Goal: Task Accomplishment & Management: Use online tool/utility

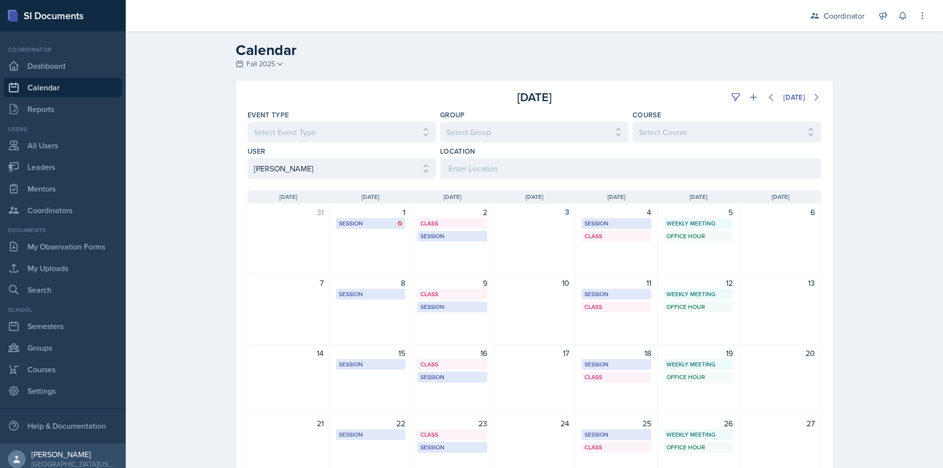
select select "534eb603-9bb9-48b2-8101-ad6bf05d70e0"
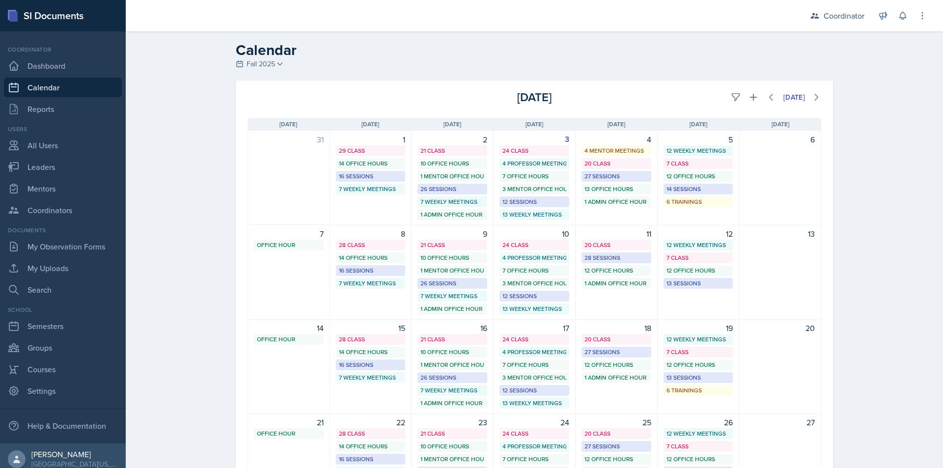
click at [47, 89] on link "Calendar" at bounding box center [63, 88] width 118 height 20
click at [727, 98] on button at bounding box center [736, 97] width 18 height 18
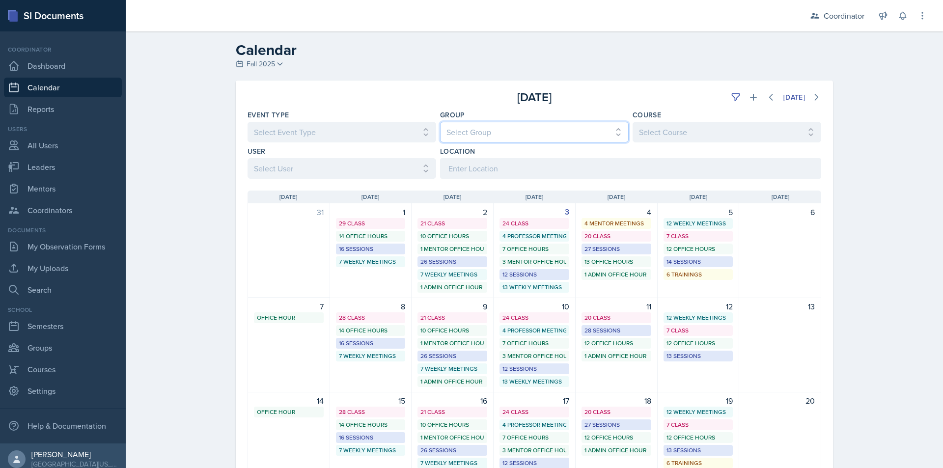
click at [560, 131] on select "Select Group All [PERSON_NAME]'s Groups [PERSON_NAME]'s Group [PERSON_NAME]'s G…" at bounding box center [534, 132] width 189 height 21
click at [358, 164] on select "Select User All [PERSON_NAME] [PERSON_NAME] [PERSON_NAME] [PERSON_NAME] [PERSON…" at bounding box center [341, 168] width 189 height 21
click at [247, 158] on select "Select User All [PERSON_NAME] [PERSON_NAME] [PERSON_NAME] [PERSON_NAME] [PERSON…" at bounding box center [341, 168] width 189 height 21
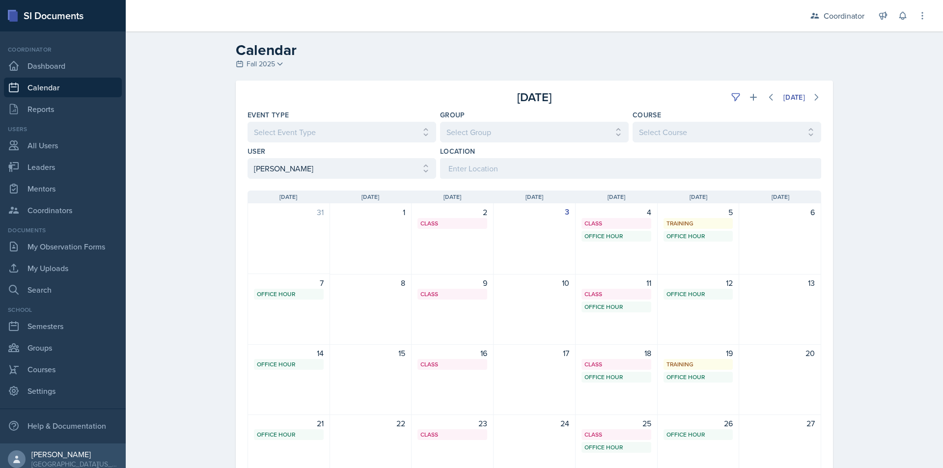
click at [200, 238] on div "Calendar Fall 2025 Fall 2025 Spring 2025 Fall 2024 Spring 2024 Fall 2023 Spring…" at bounding box center [534, 310] width 817 height 559
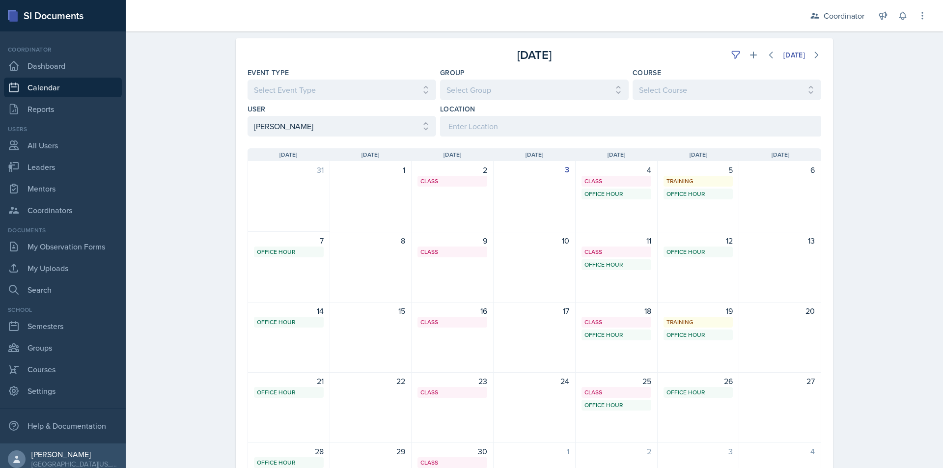
scroll to position [25, 0]
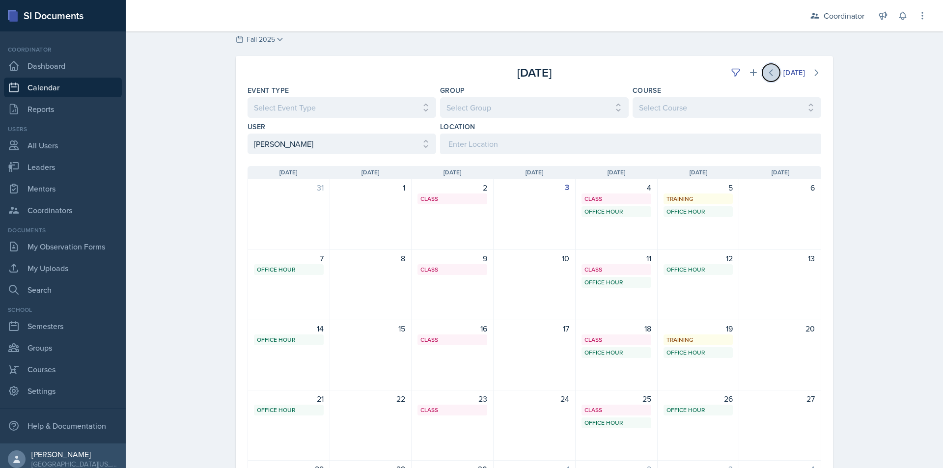
click at [769, 73] on icon at bounding box center [770, 73] width 3 height 6
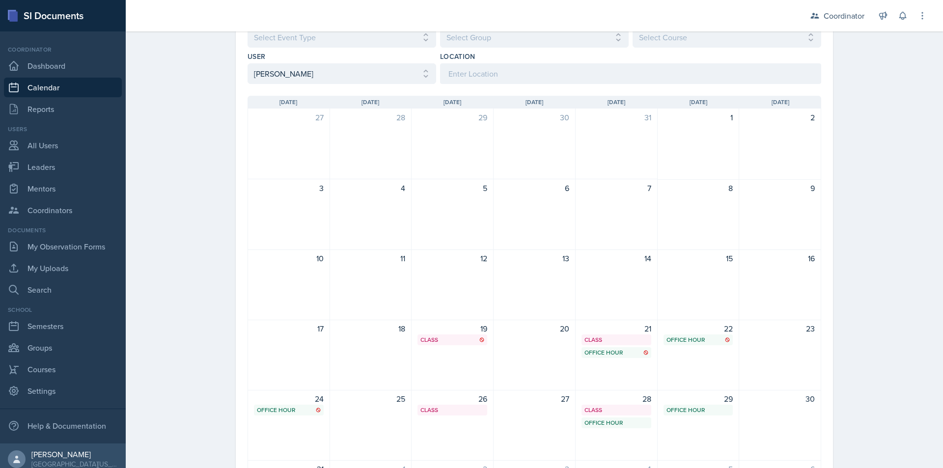
scroll to position [46, 0]
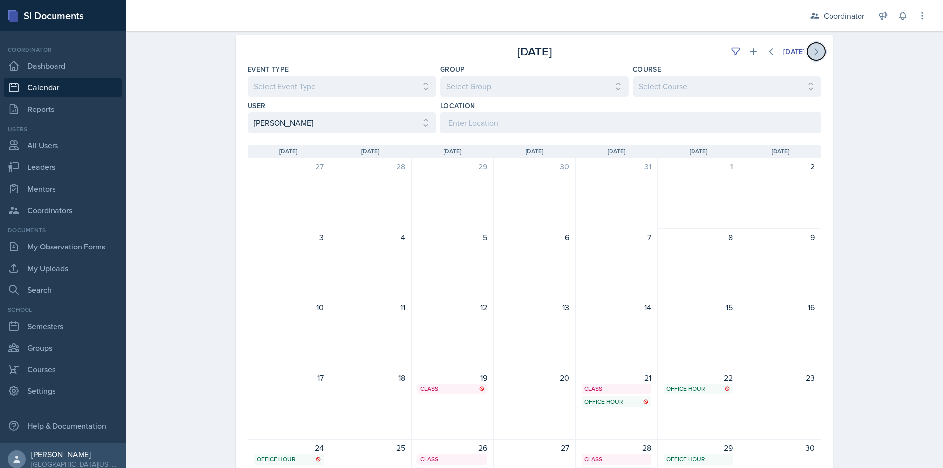
click at [812, 55] on icon at bounding box center [816, 52] width 10 height 10
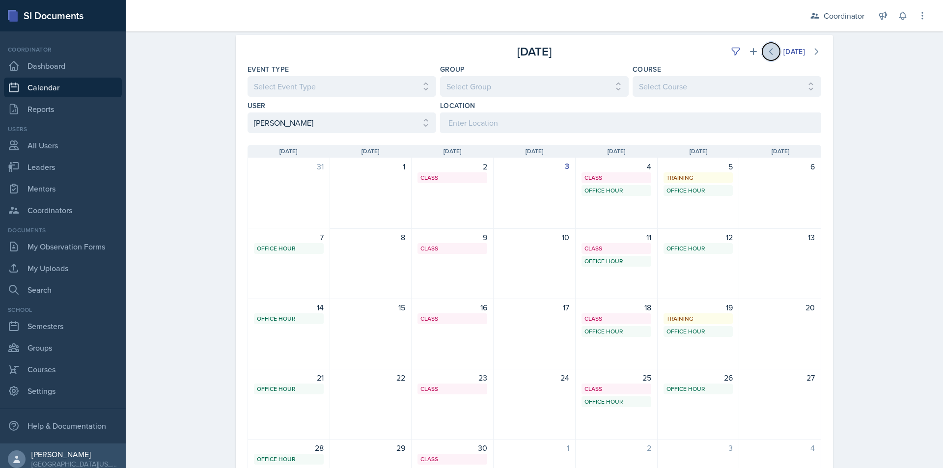
click at [766, 50] on icon at bounding box center [771, 52] width 10 height 10
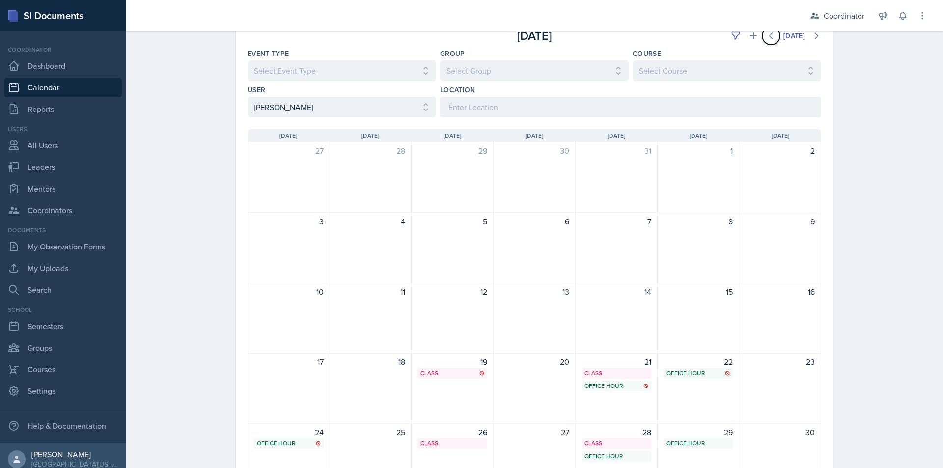
scroll to position [193, 0]
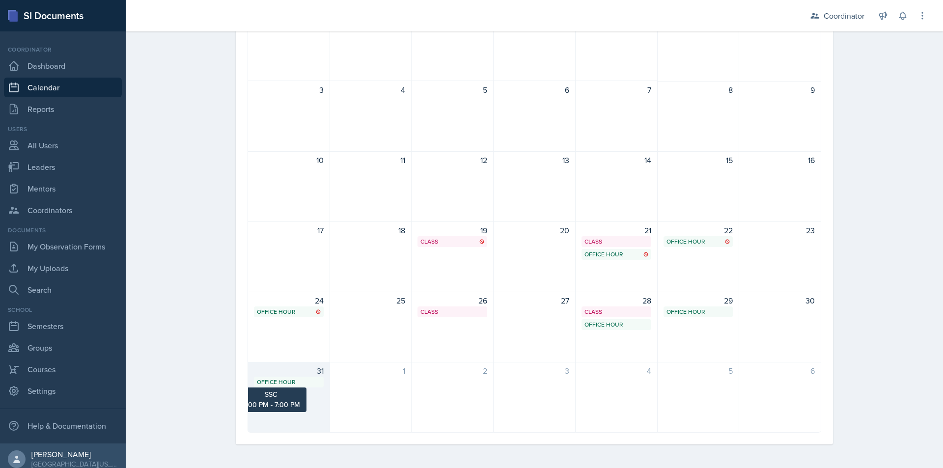
click at [281, 377] on div "Office Hour" at bounding box center [289, 381] width 64 height 9
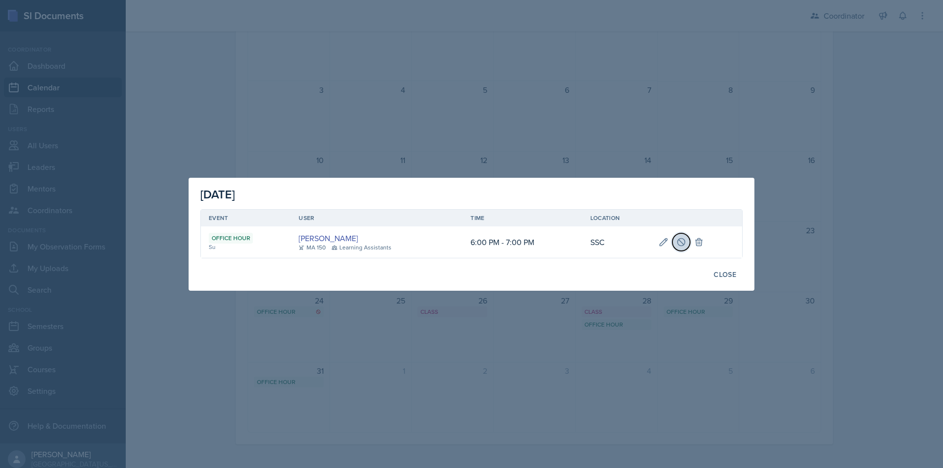
click at [685, 241] on button at bounding box center [681, 242] width 18 height 18
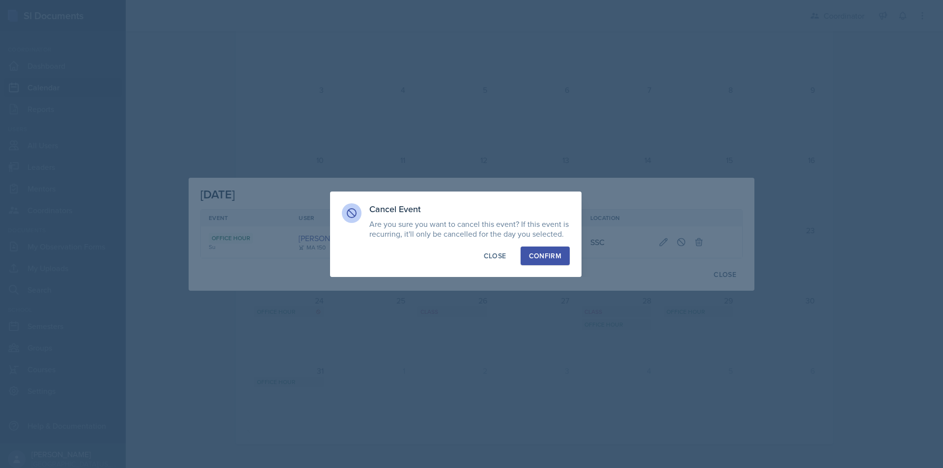
click at [535, 256] on div "Confirm" at bounding box center [545, 256] width 32 height 10
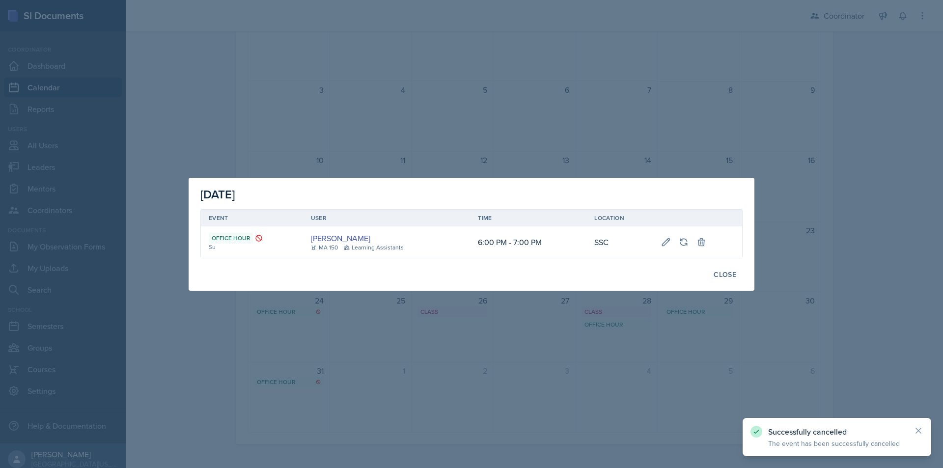
click at [727, 274] on div "Close" at bounding box center [724, 274] width 23 height 8
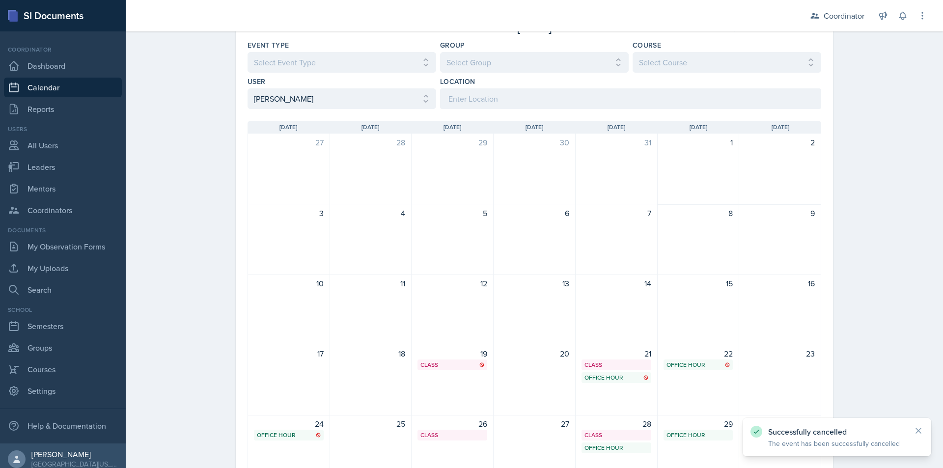
scroll to position [46, 0]
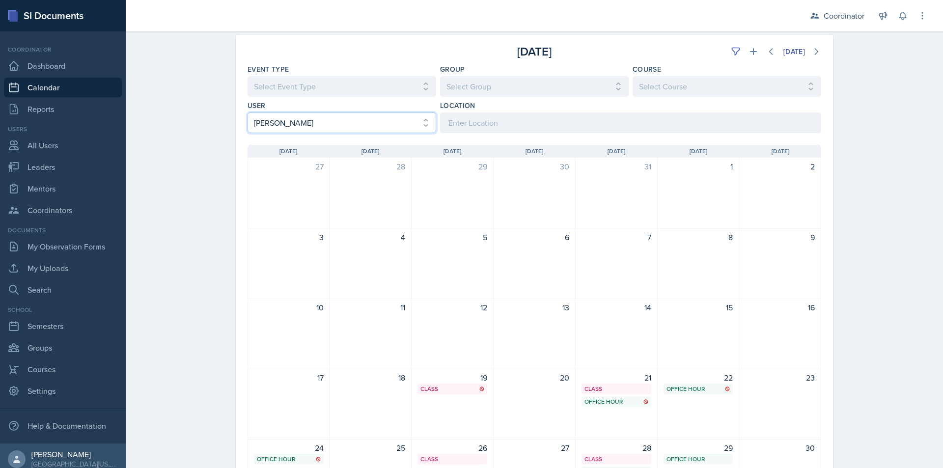
click at [334, 125] on select "Select User All [PERSON_NAME] [PERSON_NAME] [PERSON_NAME] [PERSON_NAME] [PERSON…" at bounding box center [341, 122] width 189 height 21
click at [247, 112] on select "Select User All [PERSON_NAME] [PERSON_NAME] [PERSON_NAME] [PERSON_NAME] [PERSON…" at bounding box center [341, 122] width 189 height 21
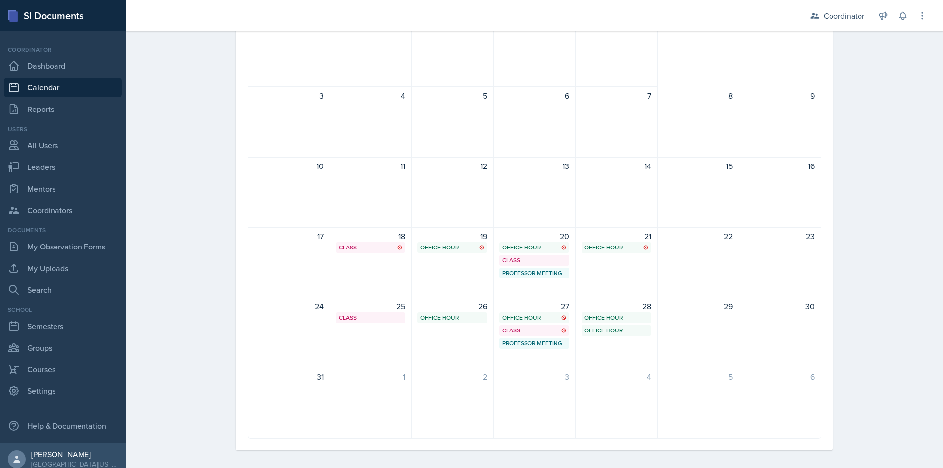
scroll to position [193, 0]
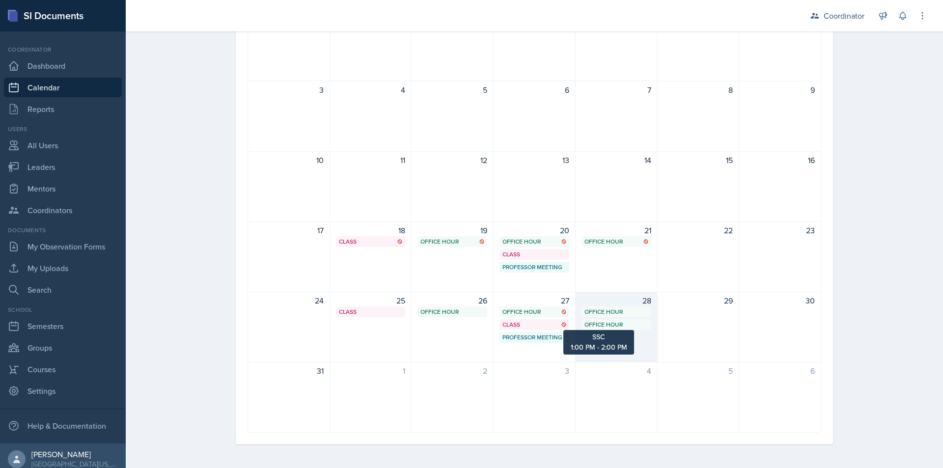
click at [611, 324] on div "Office Hour" at bounding box center [616, 324] width 64 height 9
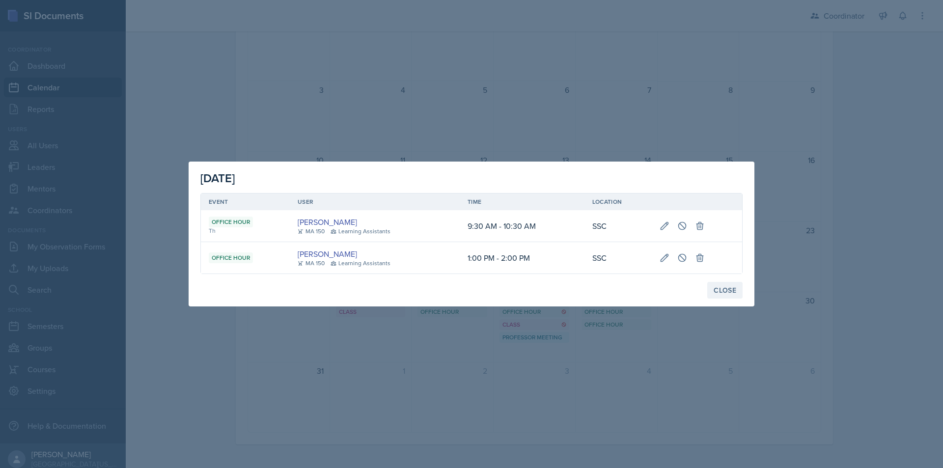
click at [720, 291] on div "Close" at bounding box center [724, 290] width 23 height 8
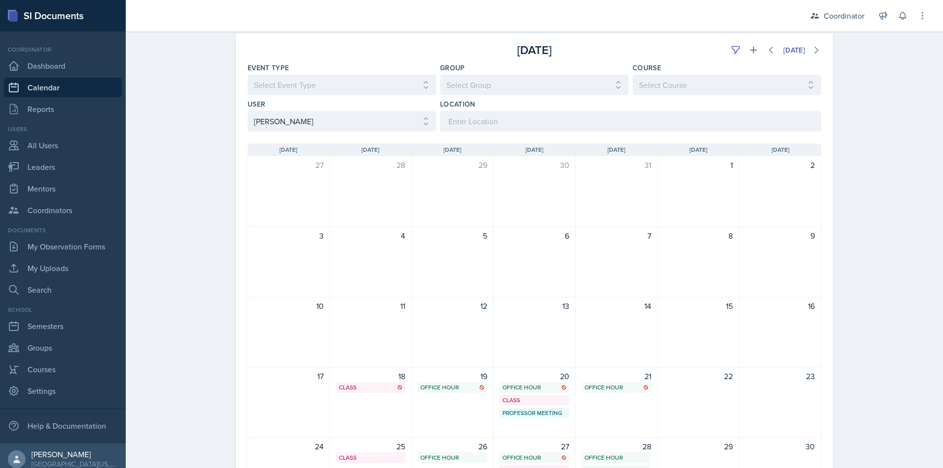
scroll to position [0, 0]
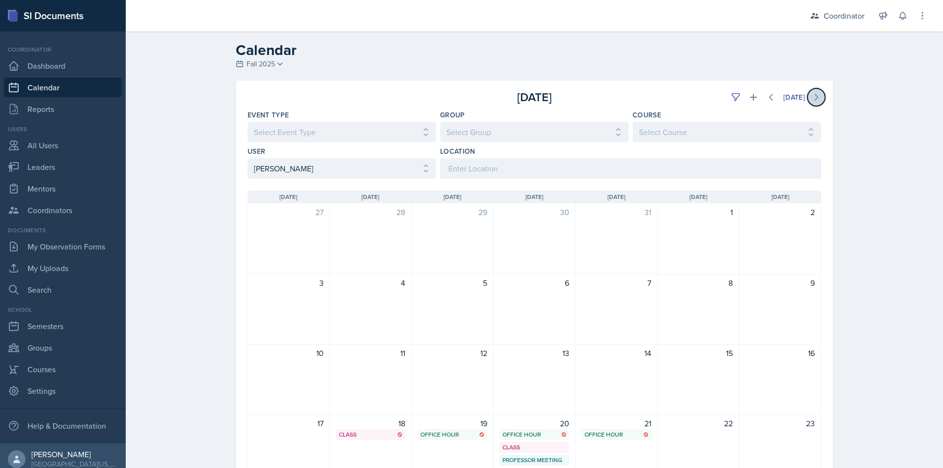
click at [811, 97] on icon at bounding box center [816, 97] width 10 height 10
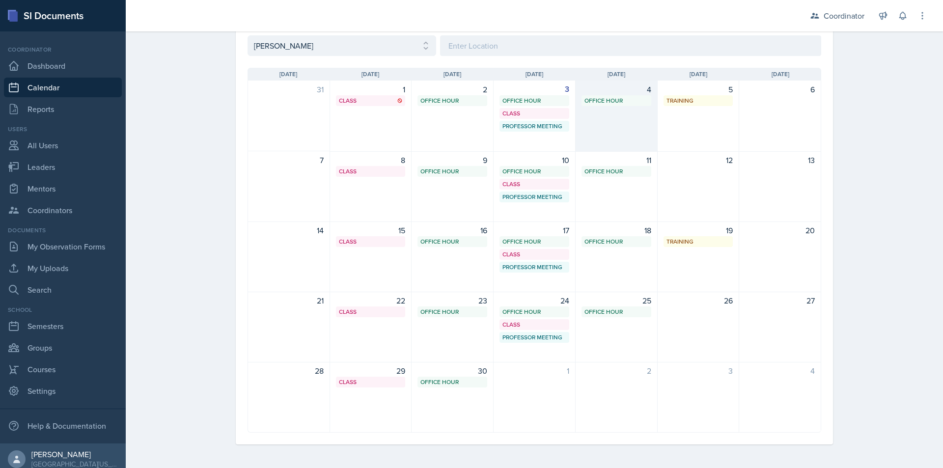
scroll to position [25, 0]
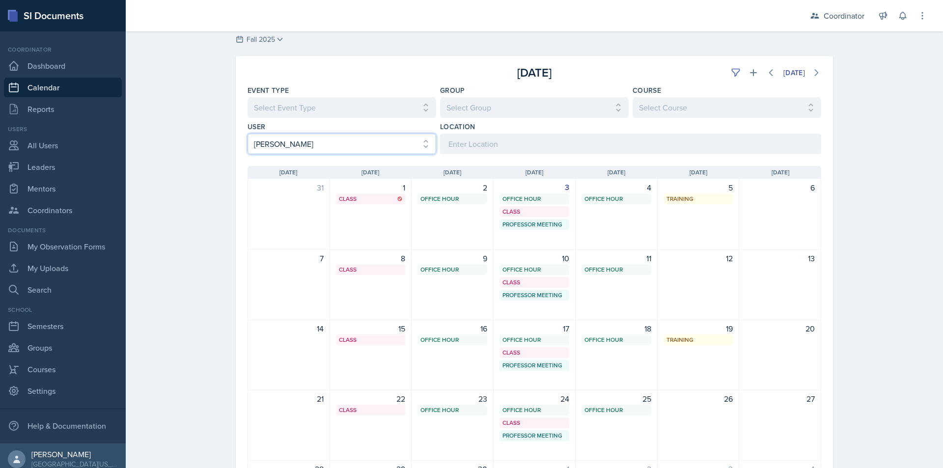
click at [375, 138] on select "Select User All [PERSON_NAME] [PERSON_NAME] [PERSON_NAME] [PERSON_NAME] [PERSON…" at bounding box center [341, 144] width 189 height 21
click at [247, 134] on select "Select User All [PERSON_NAME] [PERSON_NAME] [PERSON_NAME] [PERSON_NAME] [PERSON…" at bounding box center [341, 144] width 189 height 21
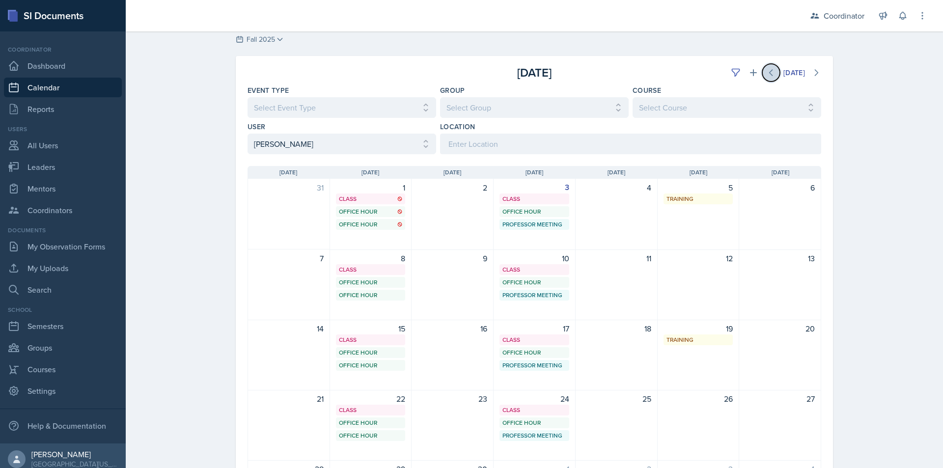
click at [770, 74] on icon at bounding box center [771, 73] width 10 height 10
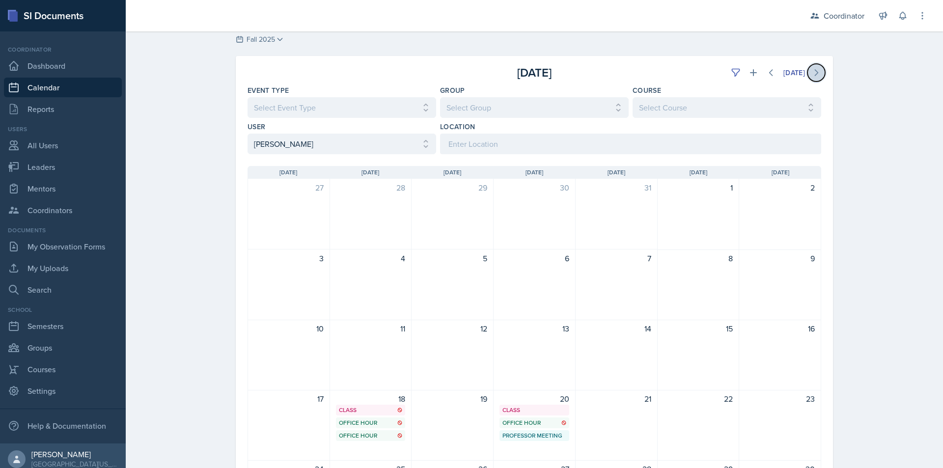
click at [816, 69] on icon at bounding box center [816, 73] width 10 height 10
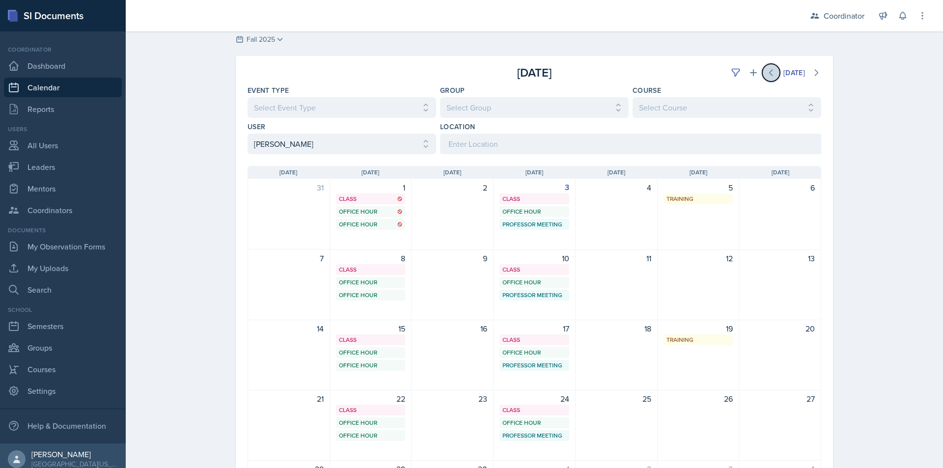
click at [769, 74] on icon at bounding box center [770, 73] width 3 height 6
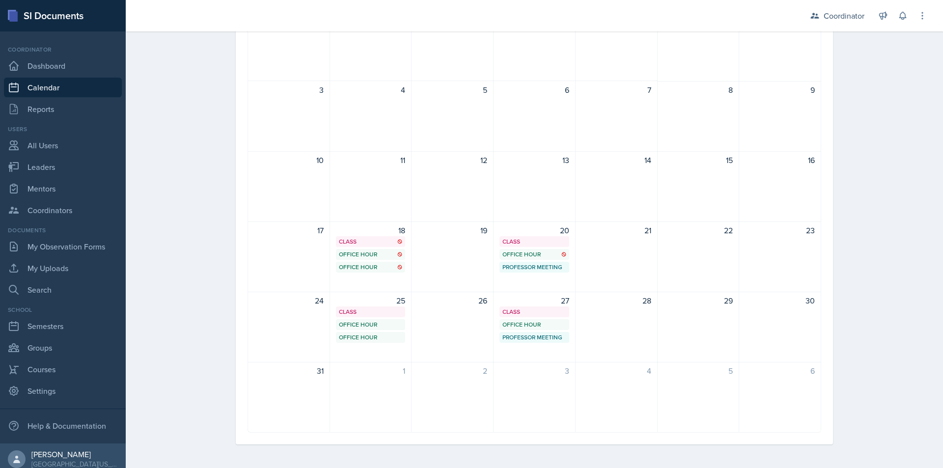
scroll to position [46, 0]
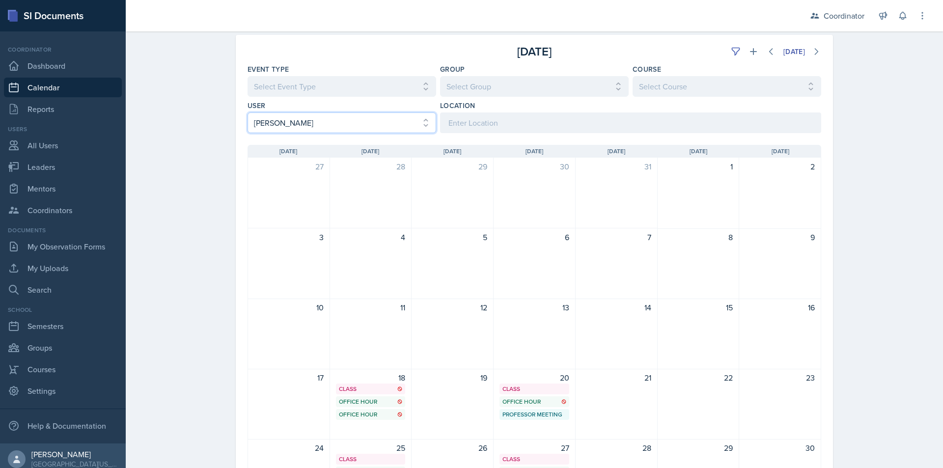
click at [377, 123] on select "Select User All [PERSON_NAME] [PERSON_NAME] [PERSON_NAME] [PERSON_NAME] [PERSON…" at bounding box center [341, 122] width 189 height 21
click at [247, 112] on select "Select User All [PERSON_NAME] [PERSON_NAME] [PERSON_NAME] [PERSON_NAME] [PERSON…" at bounding box center [341, 122] width 189 height 21
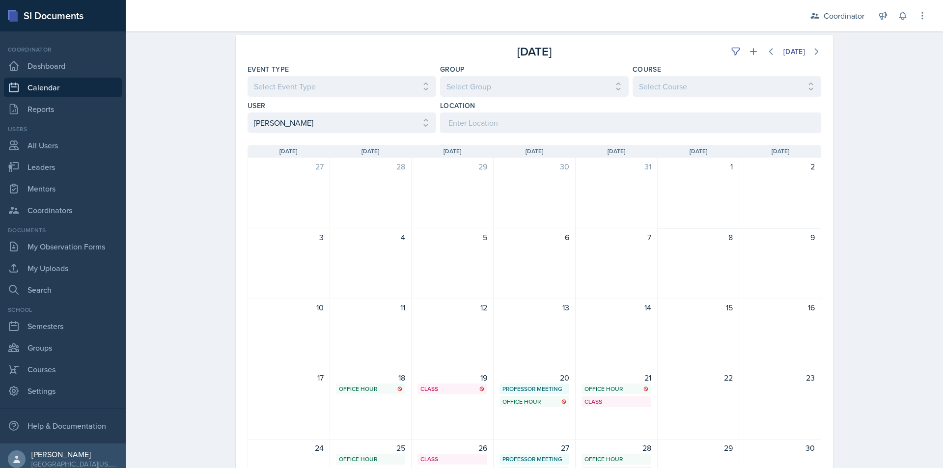
click at [211, 181] on div "Calendar Fall 2025 Fall 2025 Spring 2025 Fall 2024 Spring 2024 Fall 2023 Spring…" at bounding box center [534, 300] width 817 height 629
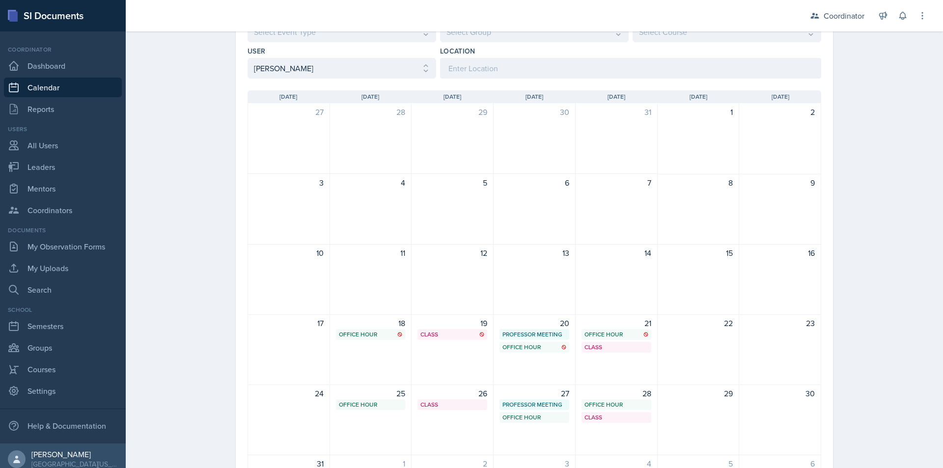
scroll to position [0, 0]
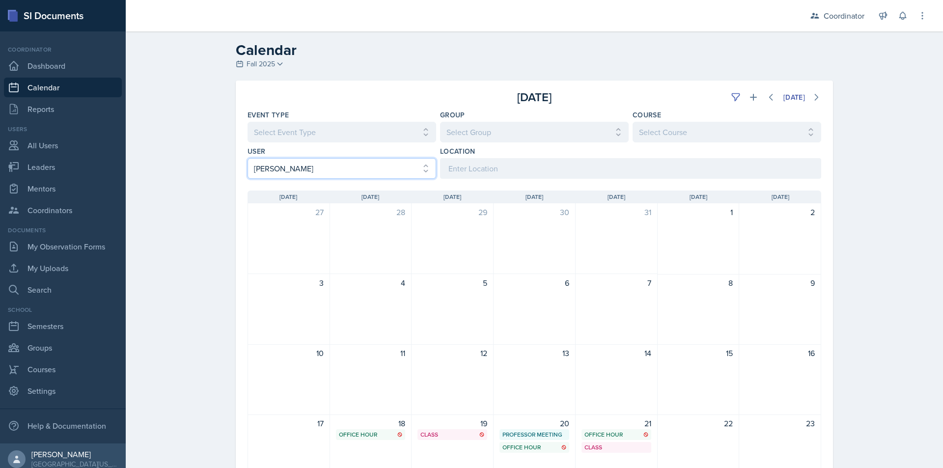
click at [288, 164] on select "Select User All [PERSON_NAME] [PERSON_NAME] [PERSON_NAME] [PERSON_NAME] [PERSON…" at bounding box center [341, 168] width 189 height 21
click at [247, 158] on select "Select User All [PERSON_NAME] [PERSON_NAME] [PERSON_NAME] [PERSON_NAME] [PERSON…" at bounding box center [341, 168] width 189 height 21
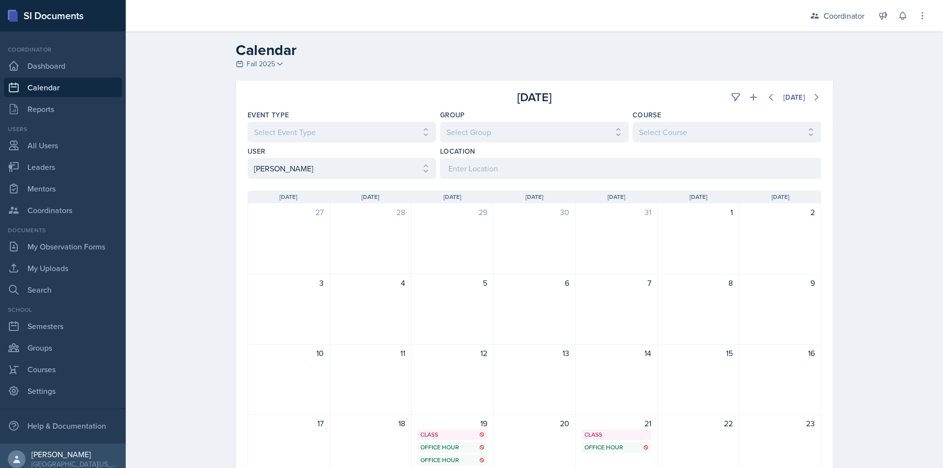
click at [210, 220] on div "Calendar Fall 2025 Fall 2025 Spring 2025 Fall 2024 Spring 2024 Fall 2023 Spring…" at bounding box center [534, 345] width 817 height 629
click at [273, 166] on select "Select User All [PERSON_NAME] [PERSON_NAME] [PERSON_NAME] [PERSON_NAME] [PERSON…" at bounding box center [341, 168] width 189 height 21
click at [247, 158] on select "Select User All [PERSON_NAME] [PERSON_NAME] [PERSON_NAME] [PERSON_NAME] [PERSON…" at bounding box center [341, 168] width 189 height 21
click at [307, 166] on select "Select User All [PERSON_NAME] [PERSON_NAME] [PERSON_NAME] [PERSON_NAME] [PERSON…" at bounding box center [341, 168] width 189 height 21
click at [340, 171] on select "Select User All [PERSON_NAME] [PERSON_NAME] [PERSON_NAME] [PERSON_NAME] [PERSON…" at bounding box center [341, 168] width 189 height 21
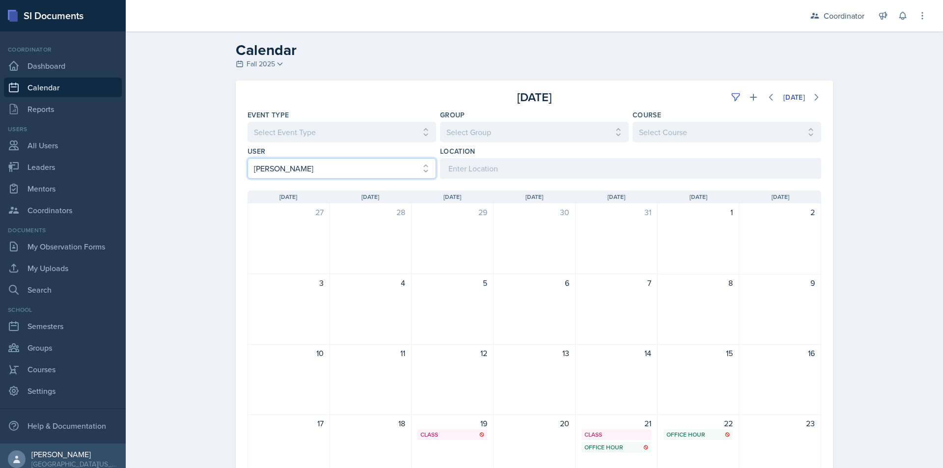
select select "a17f9fd9-9411-4780-ab9d-ff5450b3e753"
click at [247, 158] on select "Select User All [PERSON_NAME] [PERSON_NAME] [PERSON_NAME] [PERSON_NAME] [PERSON…" at bounding box center [341, 168] width 189 height 21
click at [213, 228] on div "Calendar Fall 2025 Fall 2025 Spring 2025 Fall 2024 Spring 2024 Fall 2023 Spring…" at bounding box center [534, 345] width 817 height 629
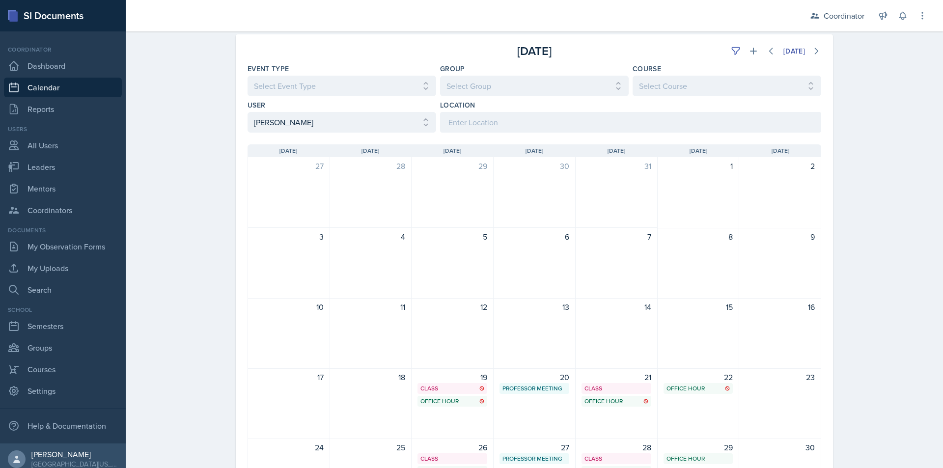
scroll to position [46, 0]
click at [814, 50] on icon at bounding box center [816, 52] width 10 height 10
